Goal: Browse casually: Explore the website without a specific task or goal

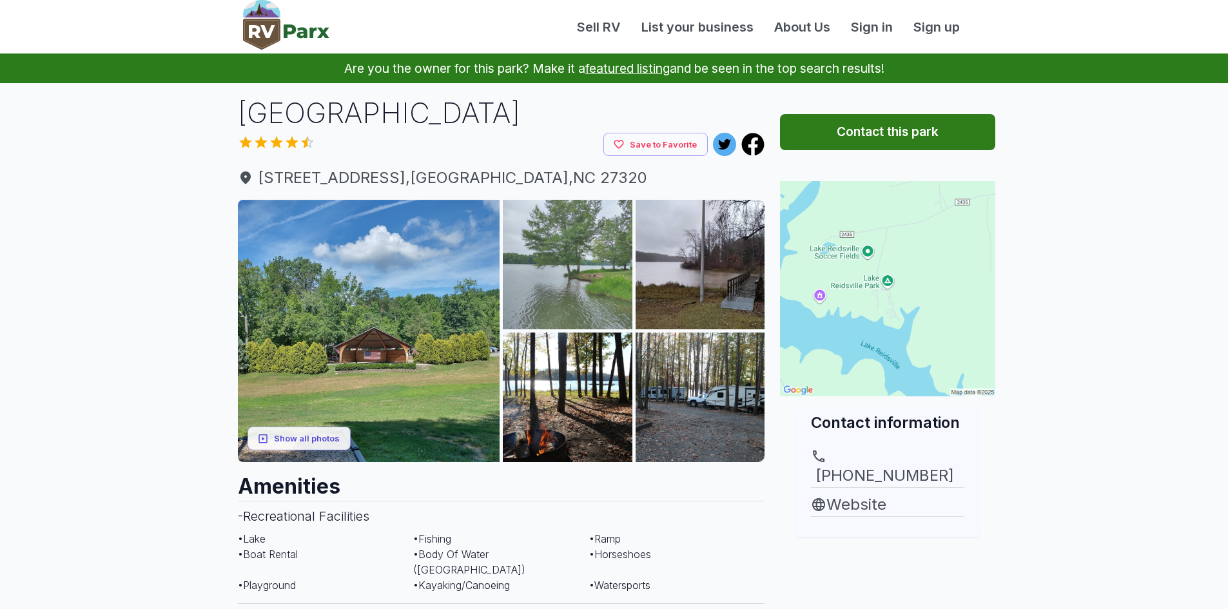
click at [586, 277] on img at bounding box center [568, 265] width 130 height 130
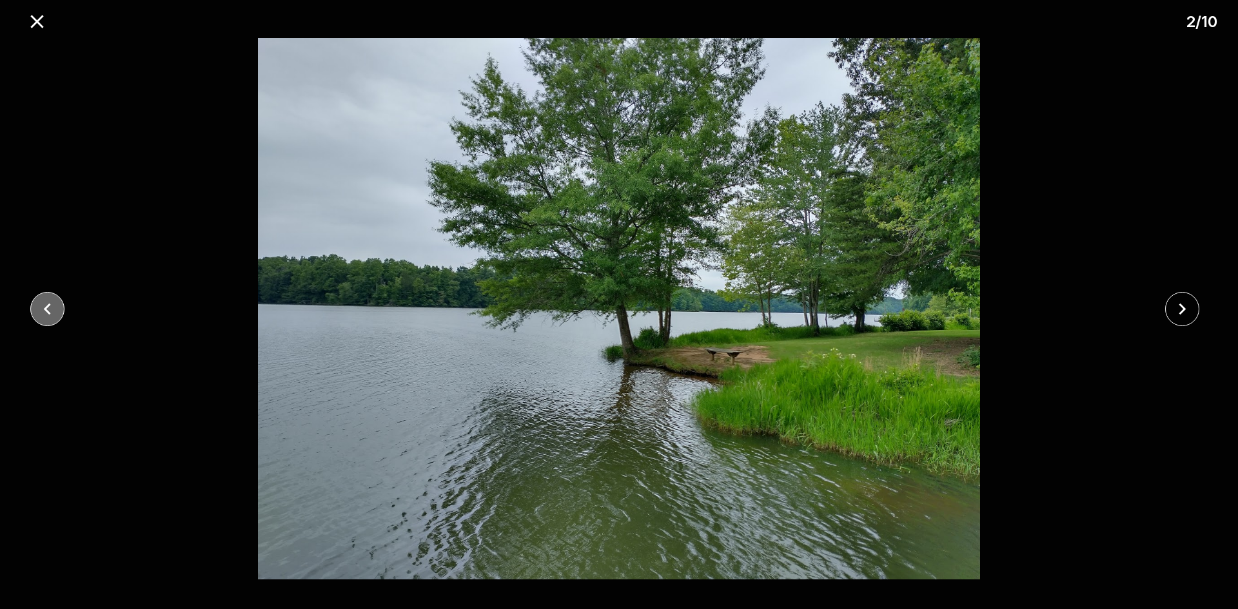
click at [48, 313] on icon "close" at bounding box center [47, 309] width 23 height 23
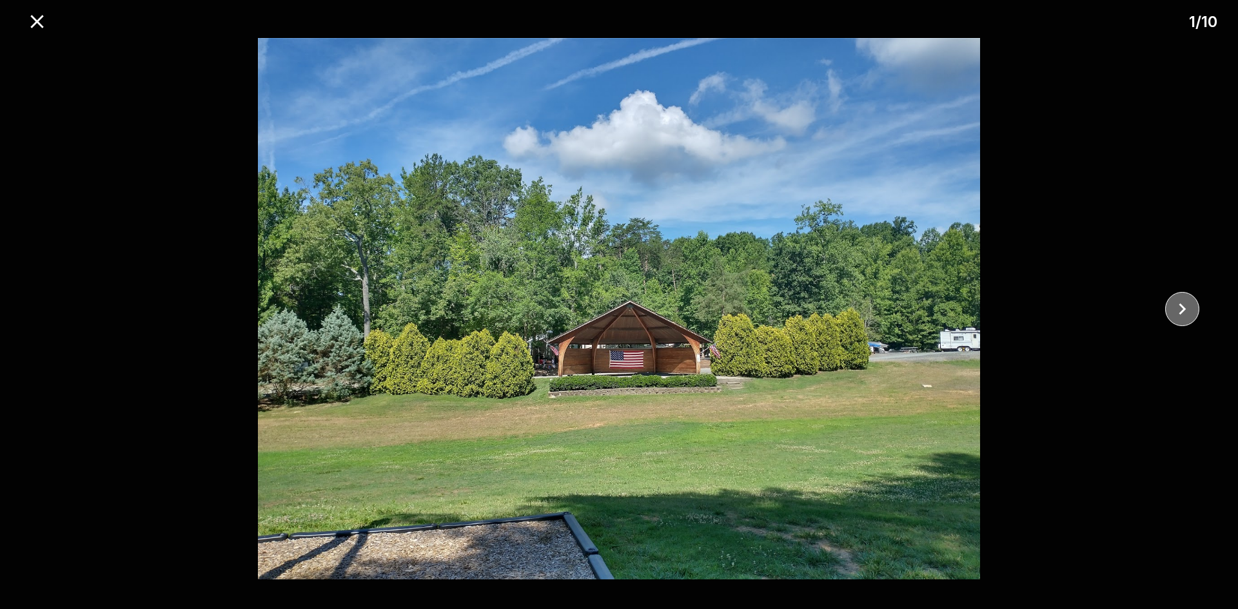
click at [1176, 307] on icon "close" at bounding box center [1182, 309] width 23 height 23
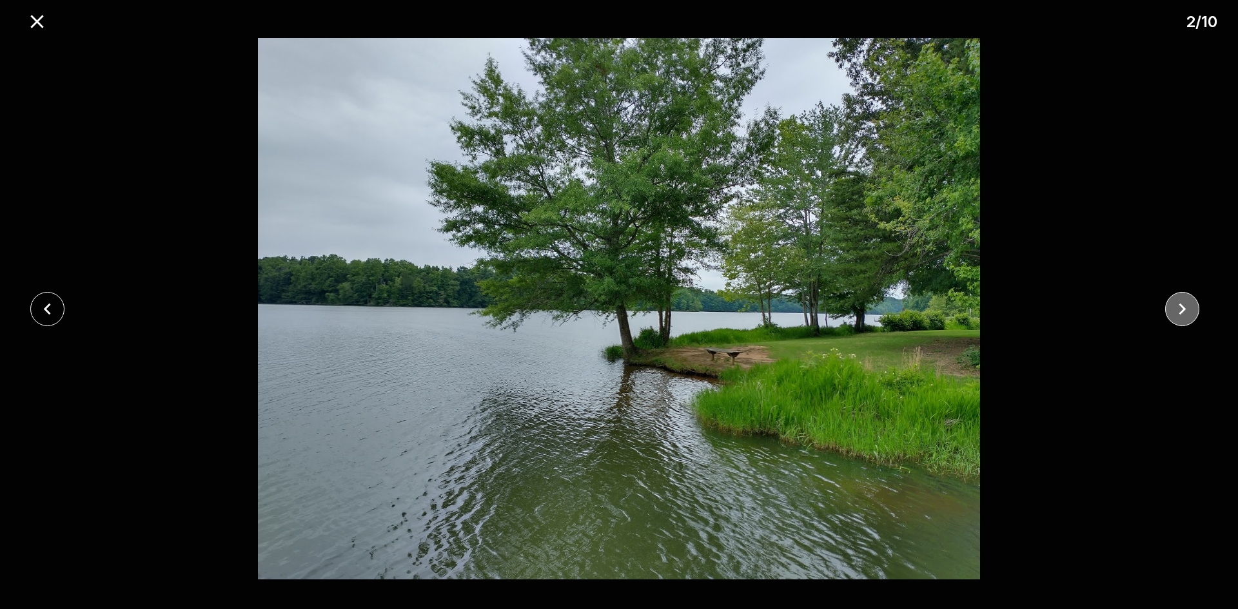
click at [1176, 307] on icon "close" at bounding box center [1182, 309] width 23 height 23
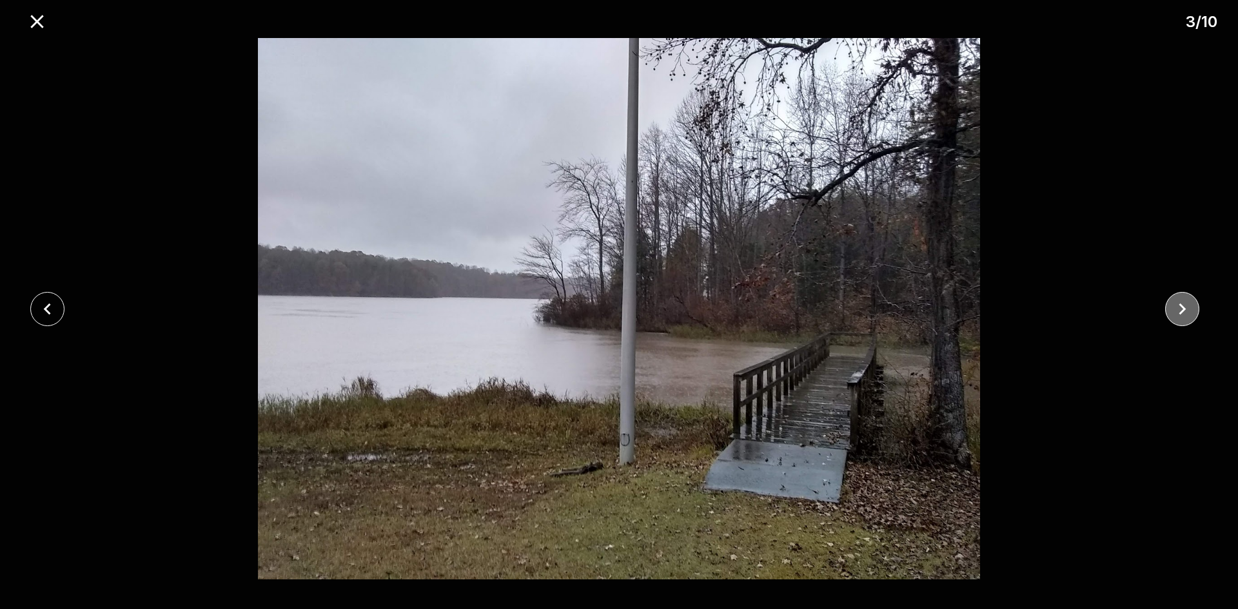
click at [1176, 307] on icon "close" at bounding box center [1182, 309] width 23 height 23
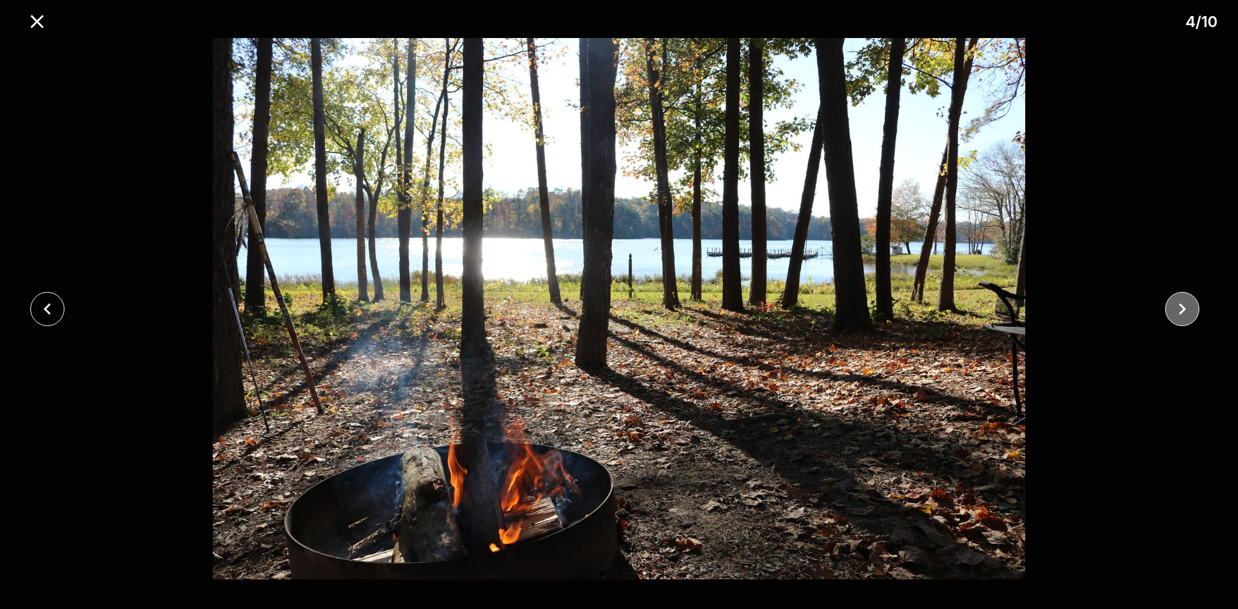
click at [1176, 307] on icon "close" at bounding box center [1182, 309] width 23 height 23
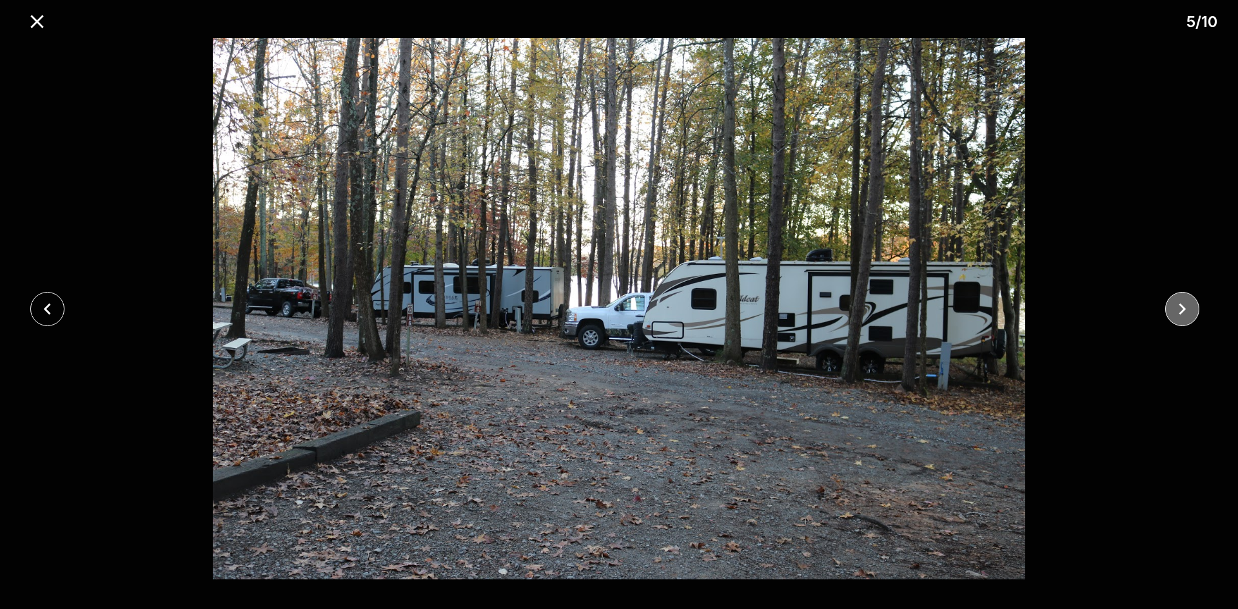
click at [1176, 307] on icon "close" at bounding box center [1182, 309] width 23 height 23
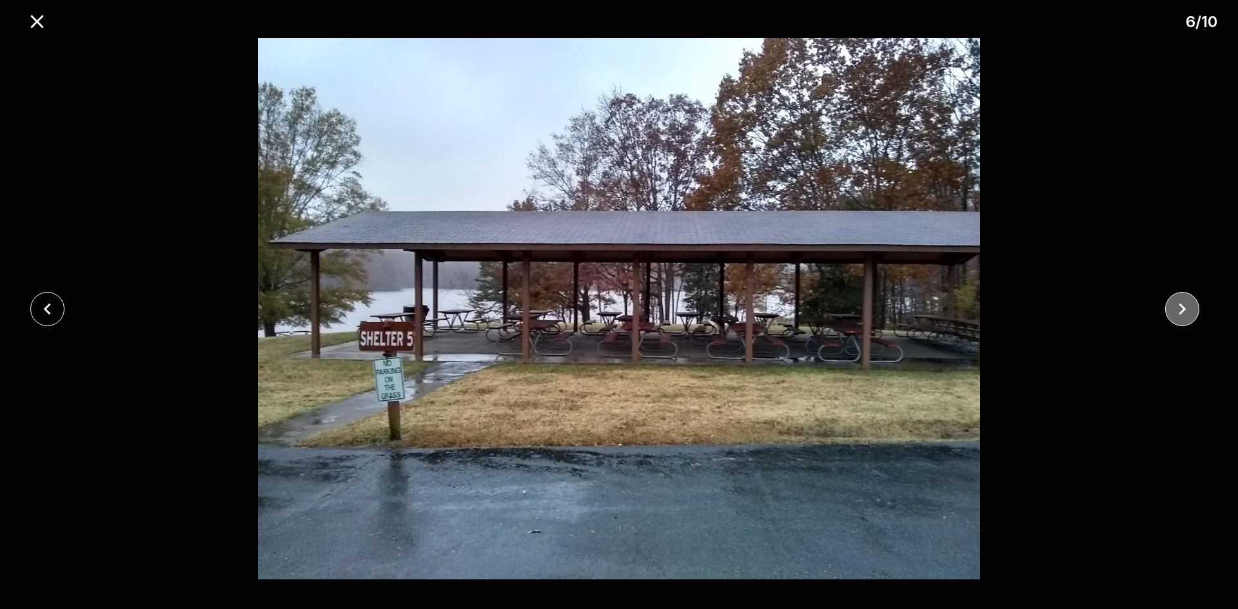
click at [1176, 307] on icon "close" at bounding box center [1182, 309] width 23 height 23
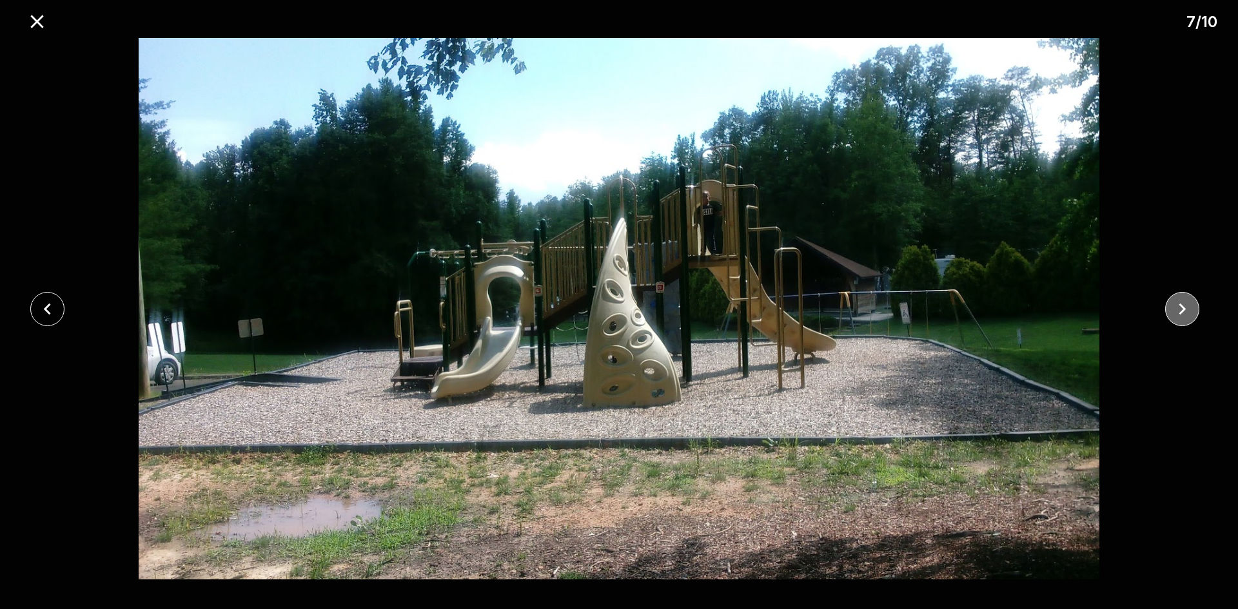
click at [1176, 307] on icon "close" at bounding box center [1182, 309] width 23 height 23
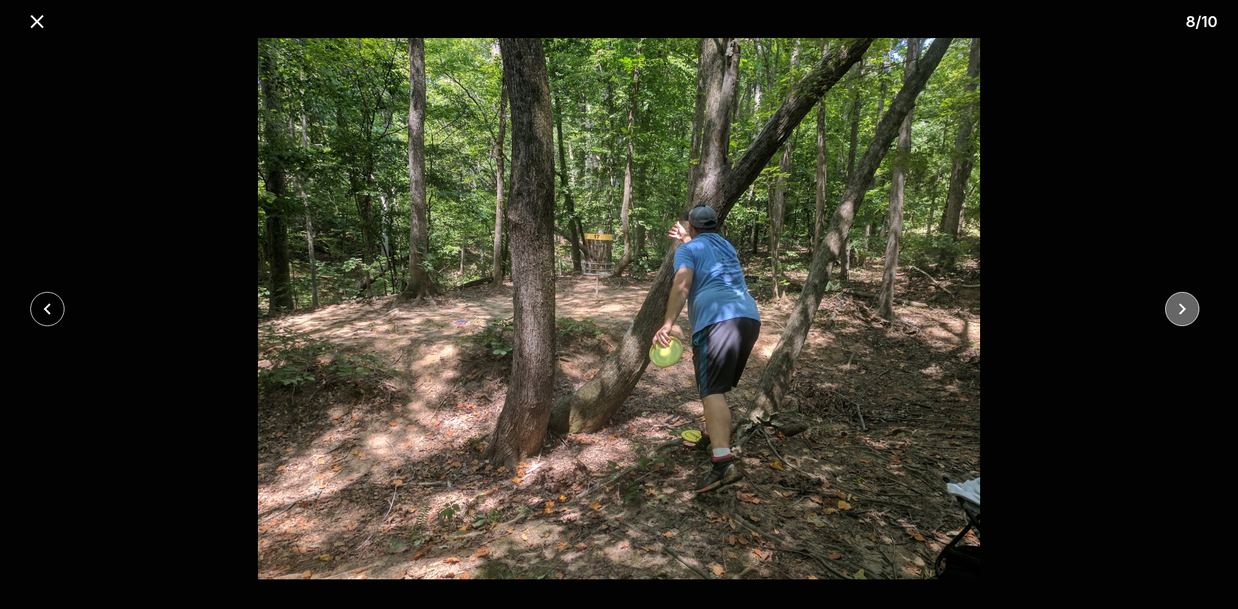
click at [1176, 307] on icon "close" at bounding box center [1182, 309] width 23 height 23
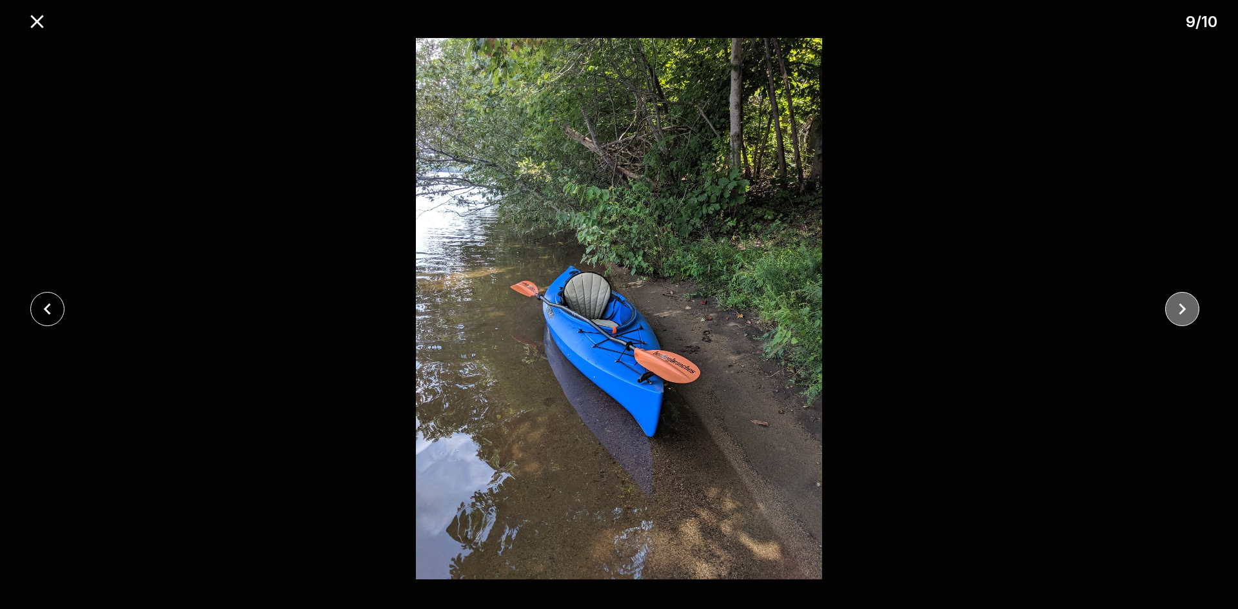
click at [1176, 307] on icon "close" at bounding box center [1182, 309] width 23 height 23
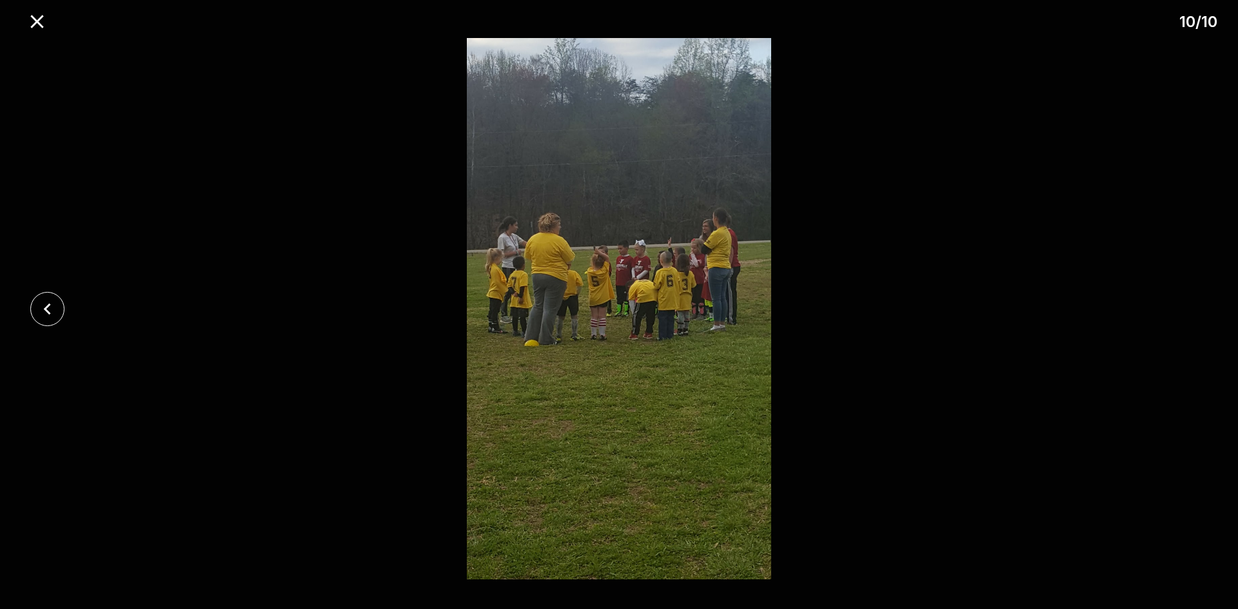
click at [1176, 307] on div at bounding box center [619, 308] width 1238 height 541
click at [33, 25] on icon "close" at bounding box center [36, 21] width 13 height 13
